Goal: Register for event/course

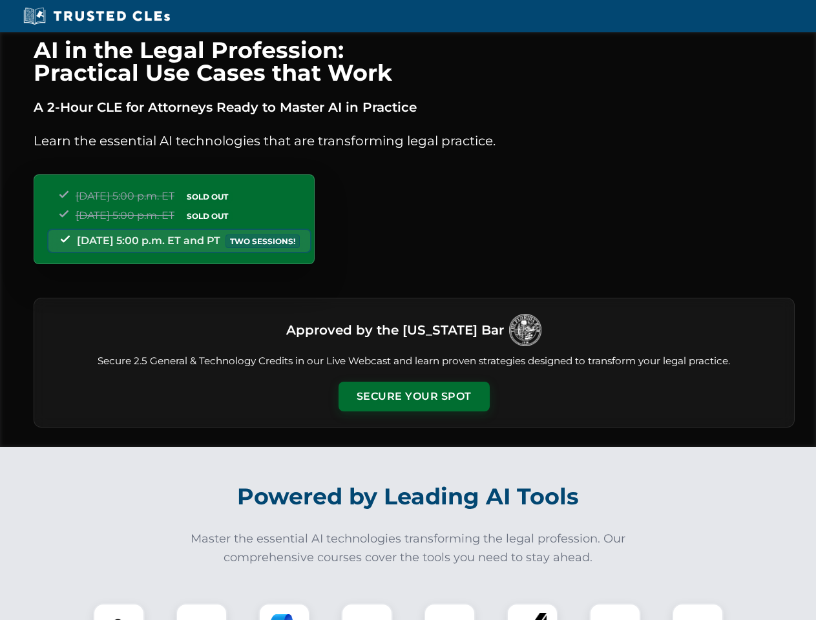
click at [414, 397] on button "Secure Your Spot" at bounding box center [414, 397] width 151 height 30
click at [119, 612] on img at bounding box center [118, 629] width 37 height 37
